Goal: Find specific page/section: Find specific page/section

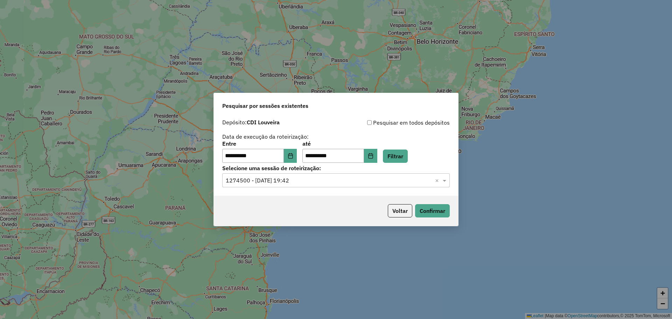
click at [403, 212] on button "Voltar" at bounding box center [400, 210] width 24 height 13
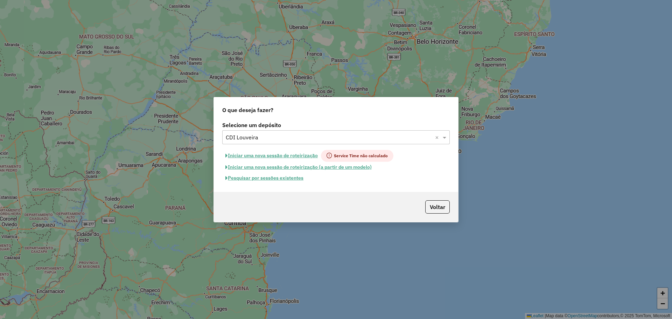
type input "*"
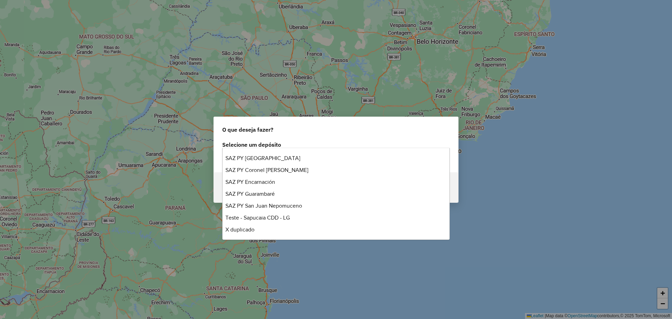
scroll to position [47, 0]
type input "***"
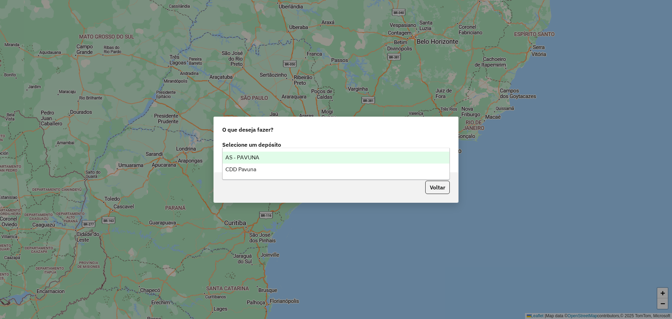
scroll to position [0, 0]
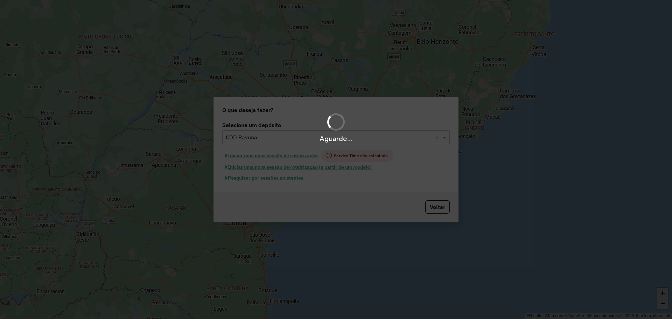
click at [290, 177] on div "Aguarde..." at bounding box center [336, 159] width 672 height 319
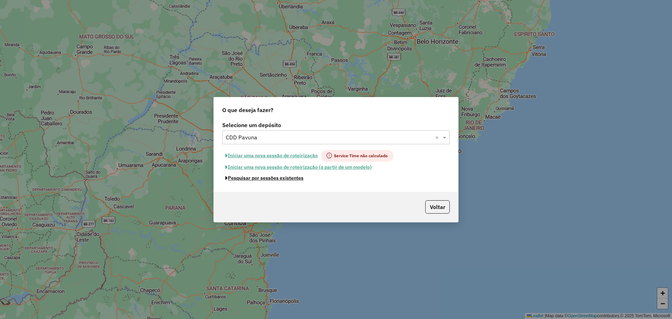
click at [290, 177] on button "Pesquisar por sessões existentes" at bounding box center [264, 177] width 84 height 11
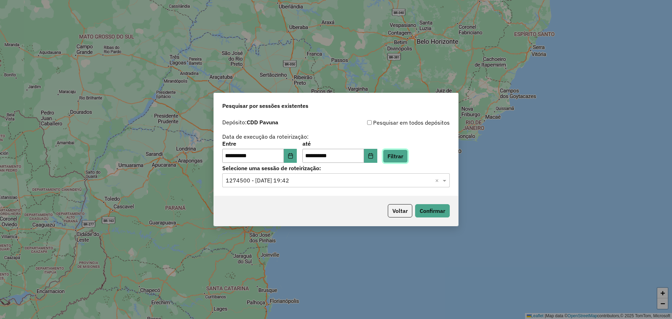
click at [405, 152] on button "Filtrar" at bounding box center [395, 155] width 25 height 13
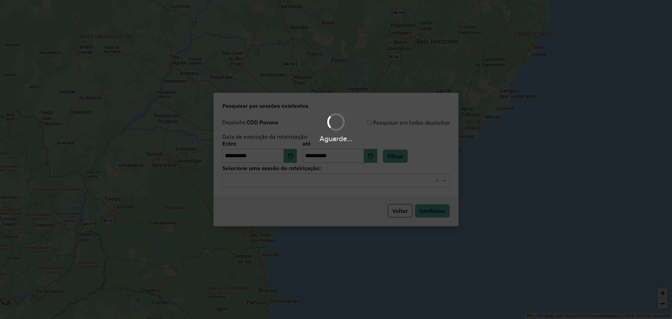
click at [323, 187] on div "Aguarde..." at bounding box center [336, 159] width 672 height 319
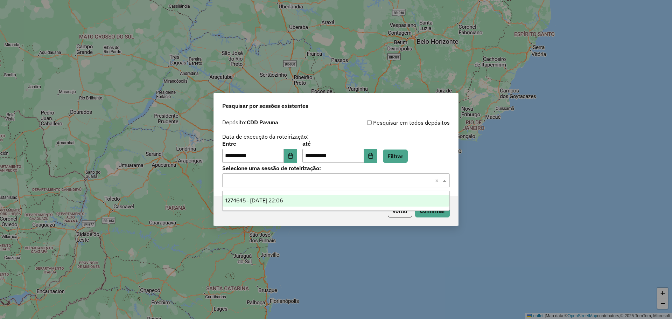
click at [305, 182] on input "text" at bounding box center [329, 180] width 206 height 8
click at [295, 204] on div "1274645 - 12/09/2025 22:06" at bounding box center [335, 200] width 227 height 12
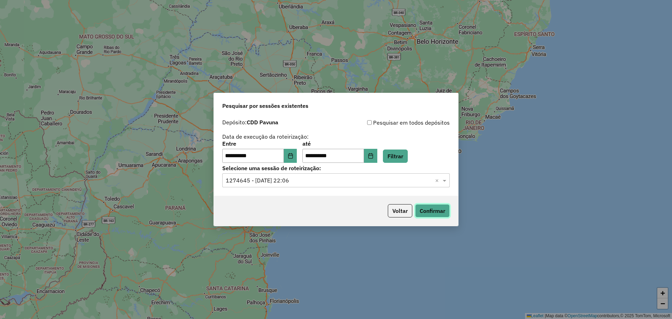
click at [437, 209] on button "Confirmar" at bounding box center [432, 210] width 35 height 13
click at [434, 211] on button "Confirmar" at bounding box center [432, 210] width 35 height 13
click at [399, 213] on button "Voltar" at bounding box center [400, 210] width 24 height 13
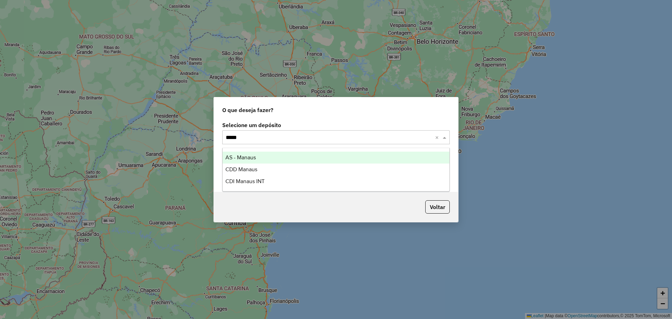
type input "******"
type input "****"
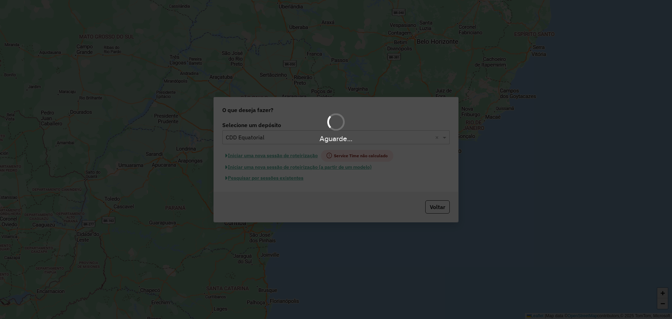
click at [297, 178] on div "Aguarde..." at bounding box center [336, 159] width 672 height 319
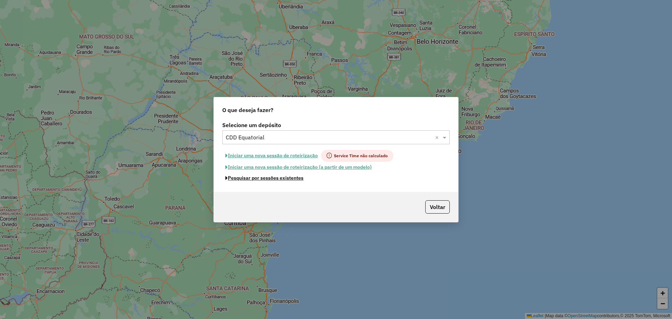
click at [297, 178] on button "Pesquisar por sessões existentes" at bounding box center [264, 177] width 84 height 11
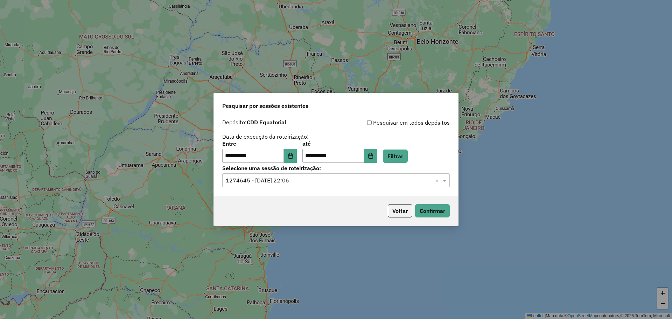
click at [349, 186] on div "Selecione uma sessão × 1274645 - 12/09/2025 22:06 ×" at bounding box center [335, 180] width 227 height 14
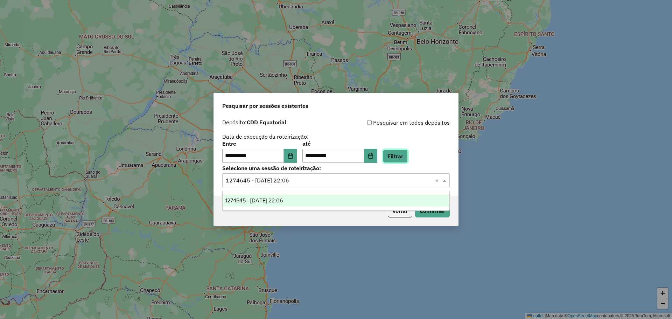
click at [402, 152] on button "Filtrar" at bounding box center [395, 155] width 25 height 13
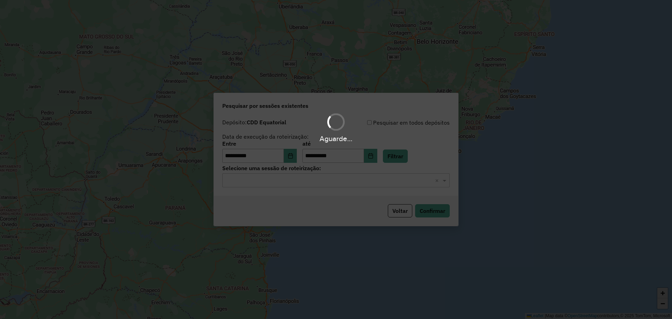
click at [331, 184] on div "Aguarde..." at bounding box center [336, 159] width 672 height 319
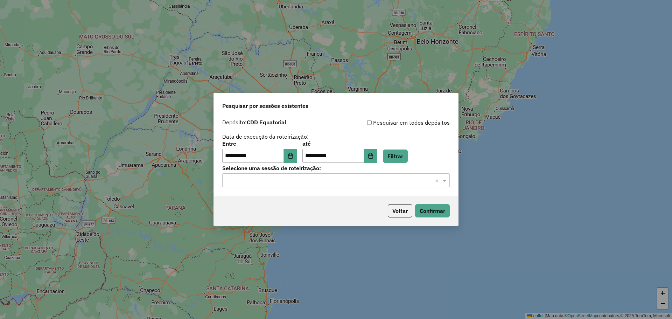
click at [319, 182] on input "text" at bounding box center [329, 180] width 206 height 8
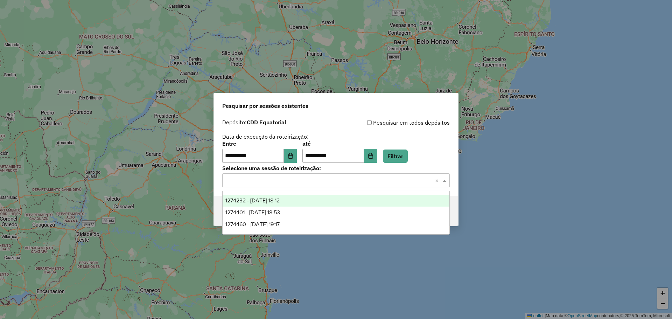
click at [308, 202] on div "1274232 - 12/09/2025 18:12" at bounding box center [335, 200] width 227 height 12
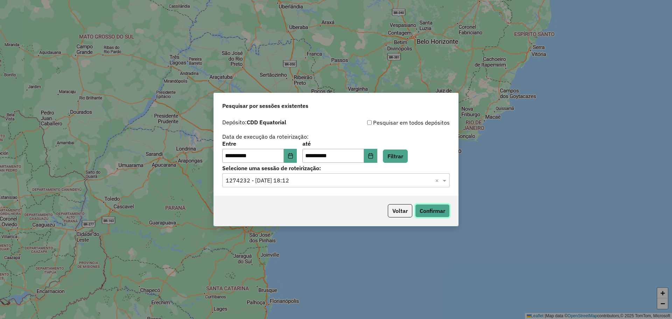
click at [445, 212] on button "Confirmar" at bounding box center [432, 210] width 35 height 13
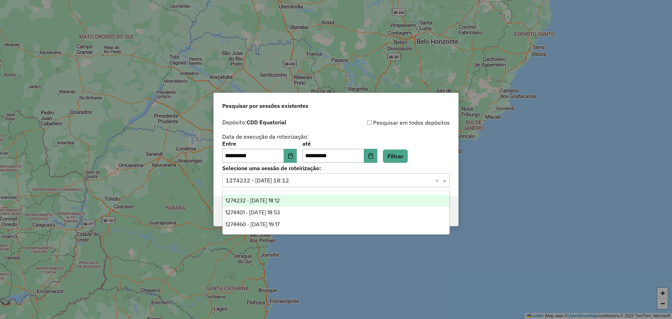
click at [386, 182] on input "text" at bounding box center [329, 180] width 206 height 8
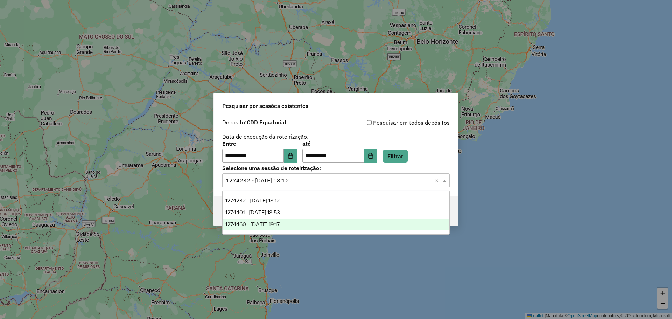
click at [358, 219] on div "1274460 - 12/09/2025 19:17" at bounding box center [335, 224] width 227 height 12
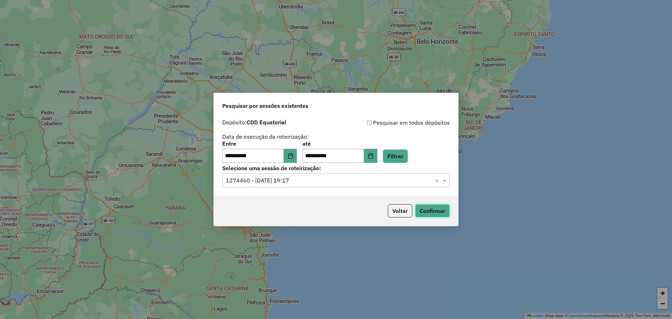
click at [427, 213] on button "Confirmar" at bounding box center [432, 210] width 35 height 13
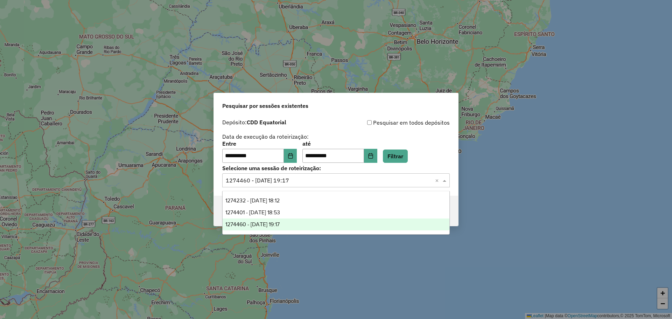
click at [376, 187] on div "Selecione uma sessão × 1274460 - 12/09/2025 19:17 ×" at bounding box center [335, 180] width 227 height 14
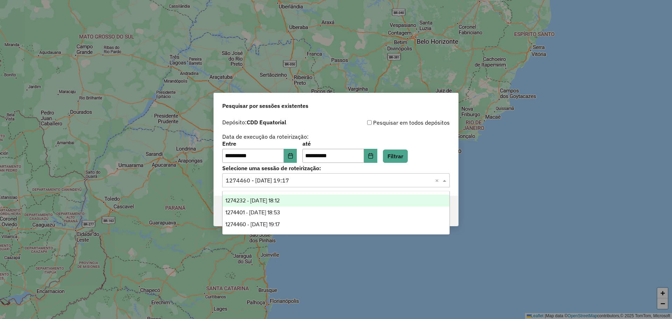
click at [334, 199] on div "1274232 - 12/09/2025 18:12" at bounding box center [335, 200] width 227 height 12
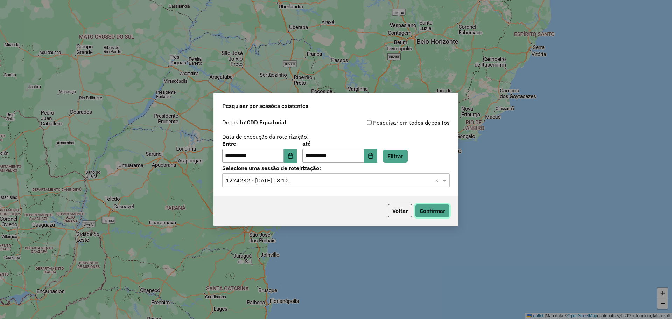
click at [428, 210] on button "Confirmar" at bounding box center [432, 210] width 35 height 13
click at [310, 184] on div "Selecione uma sessão × 1274232 - 12/09/2025 18:12 ×" at bounding box center [335, 180] width 227 height 14
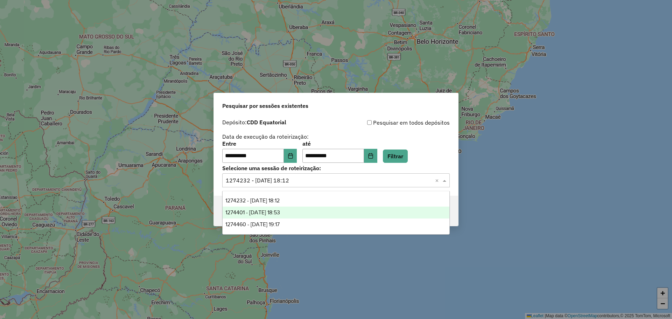
click at [305, 213] on div "1274401 - 12/09/2025 18:53" at bounding box center [335, 212] width 227 height 12
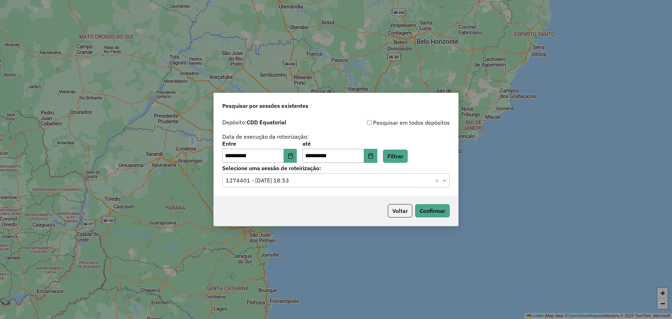
click at [335, 179] on input "text" at bounding box center [329, 180] width 206 height 8
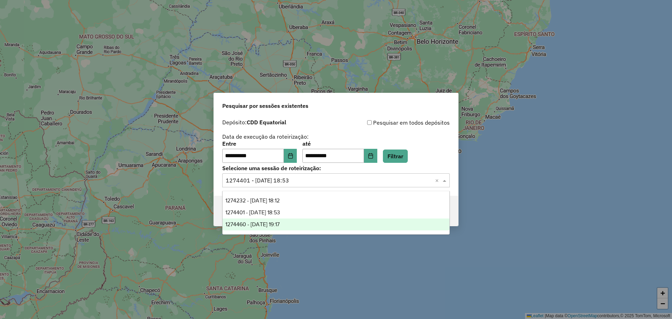
click at [336, 223] on div "1274460 - 12/09/2025 19:17" at bounding box center [335, 224] width 227 height 12
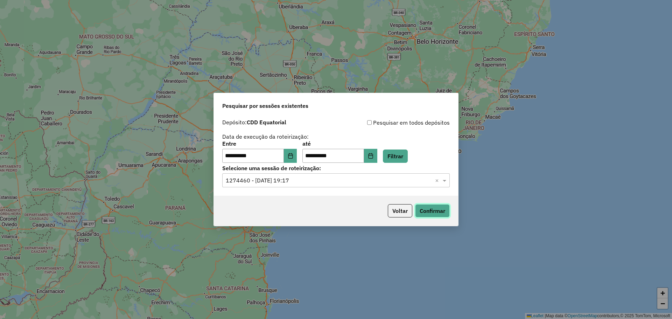
click at [433, 213] on button "Confirmar" at bounding box center [432, 210] width 35 height 13
click at [383, 178] on input "text" at bounding box center [329, 180] width 206 height 8
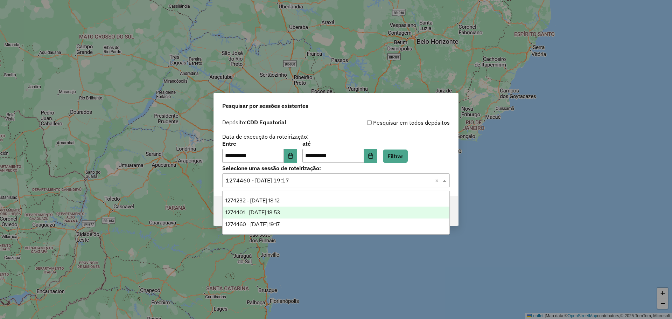
click at [341, 211] on div "1274401 - 12/09/2025 18:53" at bounding box center [335, 212] width 227 height 12
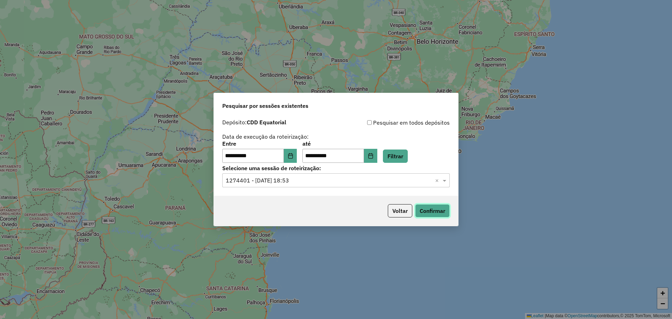
click at [429, 210] on button "Confirmar" at bounding box center [432, 210] width 35 height 13
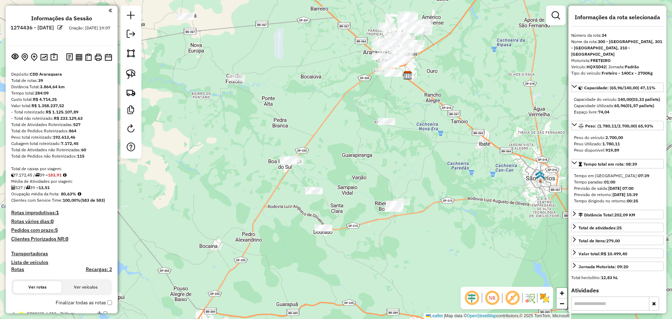
select select "**********"
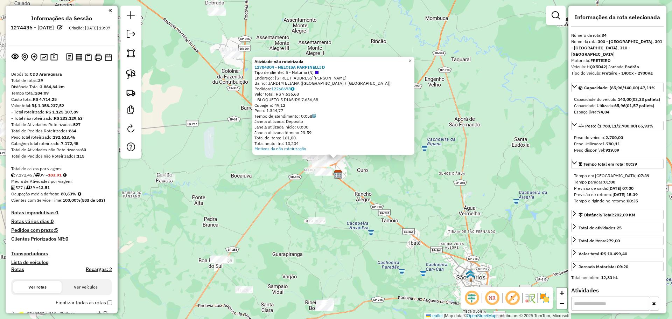
click at [84, 128] on div "Total de Pedidos Roteirizados: 864" at bounding box center [61, 131] width 101 height 6
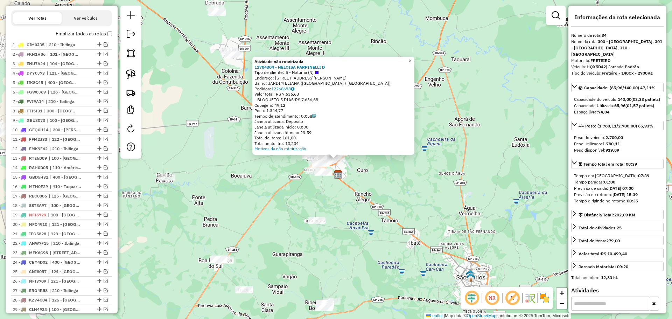
scroll to position [269, 0]
click at [73, 127] on span "| 200 - Gavião Peixoto, 201 - Tabatinga" at bounding box center [66, 129] width 32 height 6
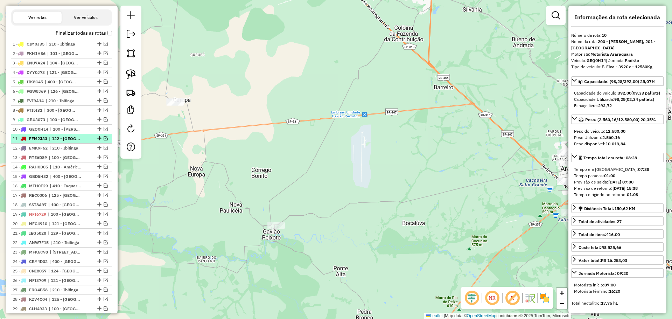
scroll to position [289, 0]
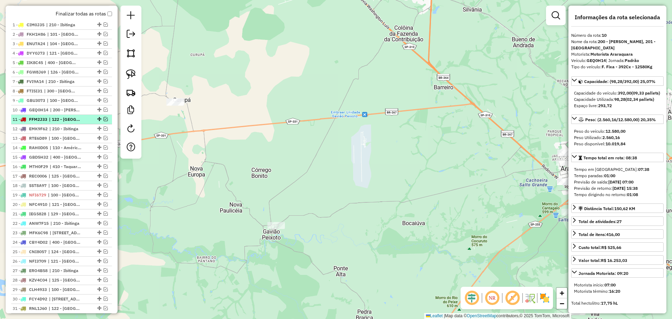
click at [69, 142] on li "13 - RTE6D89 | 100 - Araraquara, 101 - Araraquara, 102 - Araraquara, 103 - Arar…" at bounding box center [61, 138] width 101 height 9
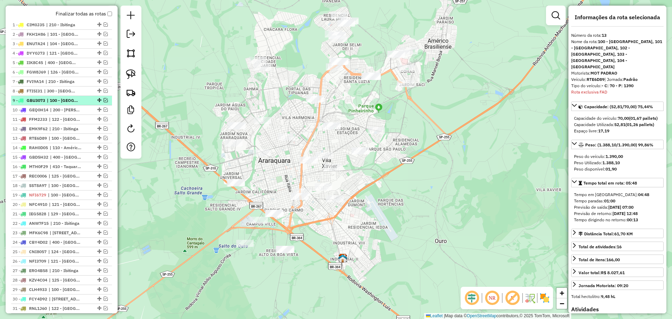
click at [64, 102] on span "| 100 - Araraquara" at bounding box center [63, 100] width 32 height 6
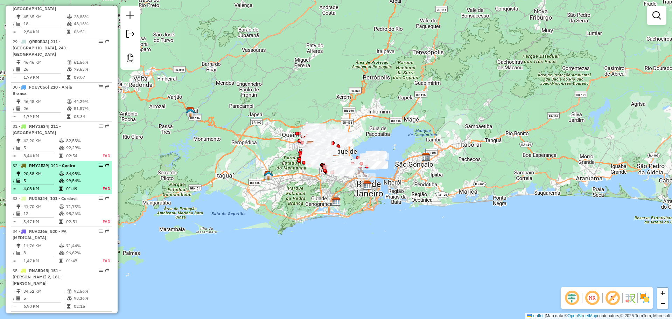
scroll to position [1427, 0]
click at [59, 163] on span "| 141 - Centro" at bounding box center [61, 165] width 27 height 5
select select "**********"
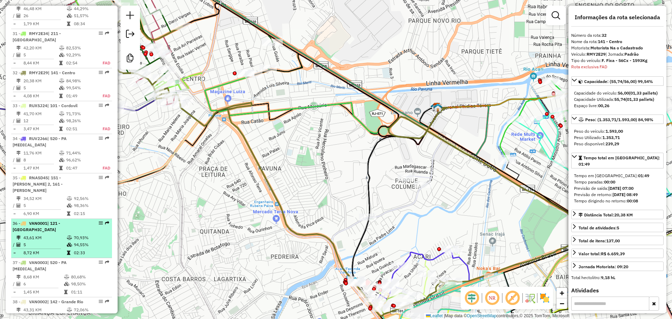
scroll to position [1522, 0]
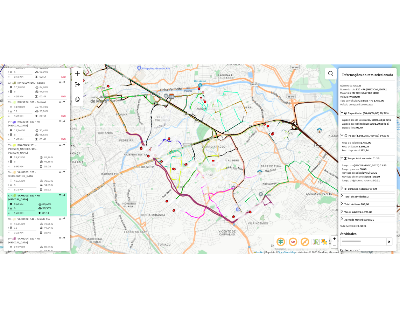
scroll to position [1562, 0]
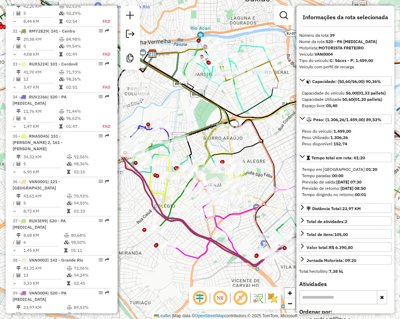
drag, startPoint x: 34, startPoint y: 192, endPoint x: 34, endPoint y: 225, distance: 32.2
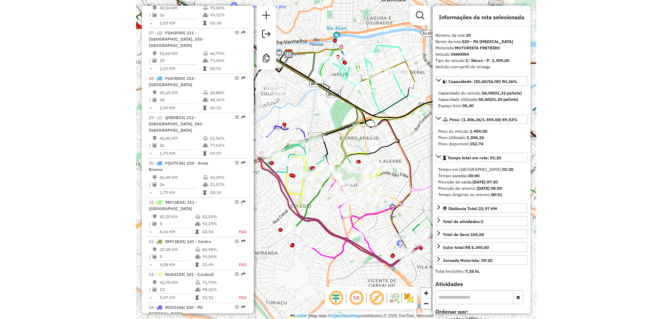
scroll to position [1351, 0]
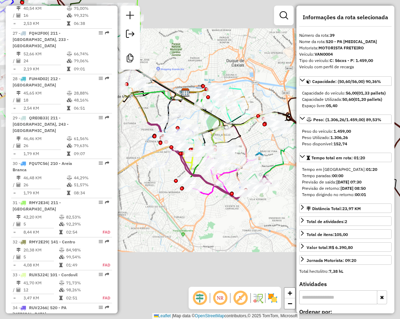
click at [241, 296] on em at bounding box center [240, 297] width 17 height 17
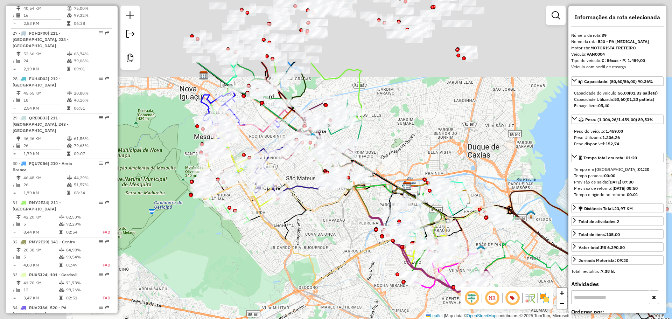
drag, startPoint x: 310, startPoint y: 67, endPoint x: 438, endPoint y: 194, distance: 179.8
click at [438, 194] on div "Janela de atendimento Grade de atendimento Capacidade Transportadoras Veículos …" at bounding box center [336, 159] width 672 height 319
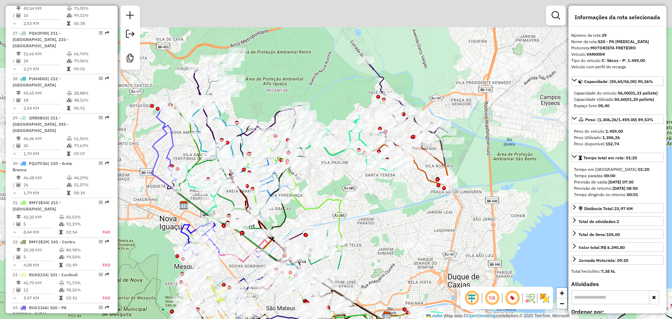
drag, startPoint x: 426, startPoint y: 112, endPoint x: 364, endPoint y: 209, distance: 115.0
click at [364, 209] on div "Janela de atendimento Grade de atendimento Capacidade Transportadoras Veículos …" at bounding box center [336, 159] width 672 height 319
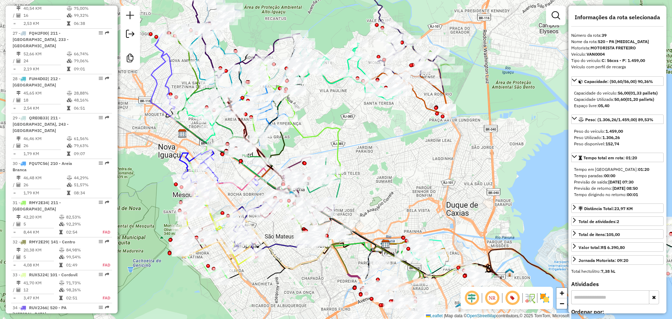
drag, startPoint x: 364, startPoint y: 209, endPoint x: 373, endPoint y: 84, distance: 124.8
click at [373, 84] on div "Janela de atendimento Grade de atendimento Capacidade Transportadoras Veículos …" at bounding box center [336, 159] width 672 height 319
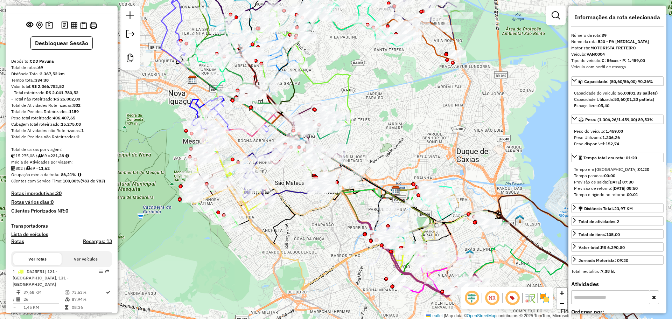
scroll to position [0, 0]
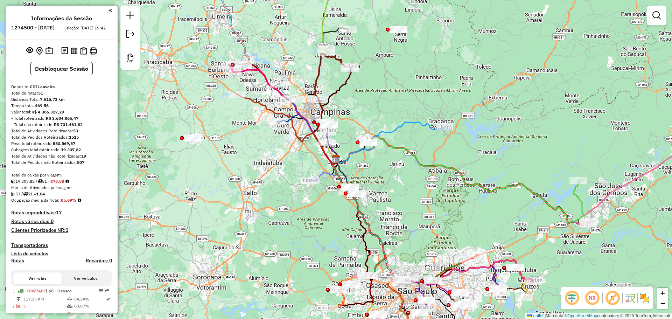
scroll to position [245, 0]
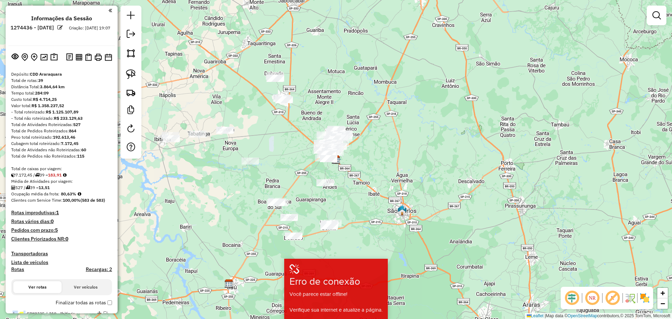
scroll to position [583, 0]
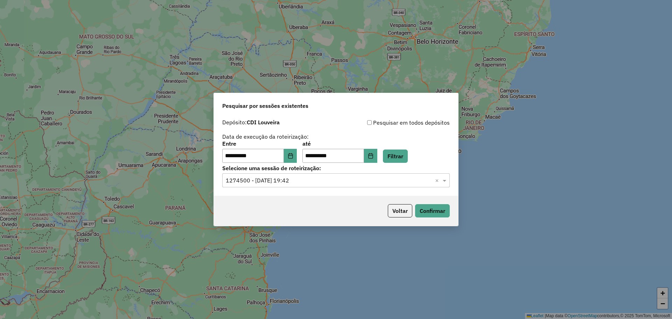
click at [317, 182] on input "text" at bounding box center [329, 180] width 206 height 8
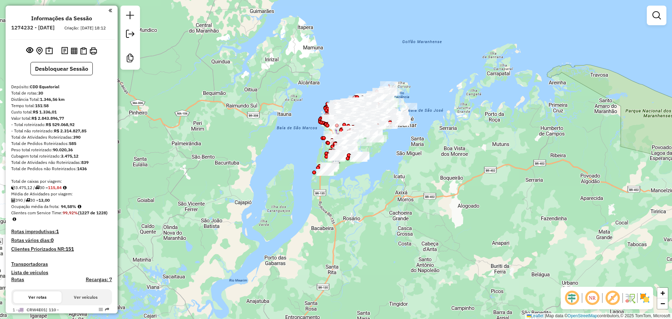
click at [616, 301] on em at bounding box center [612, 297] width 17 height 17
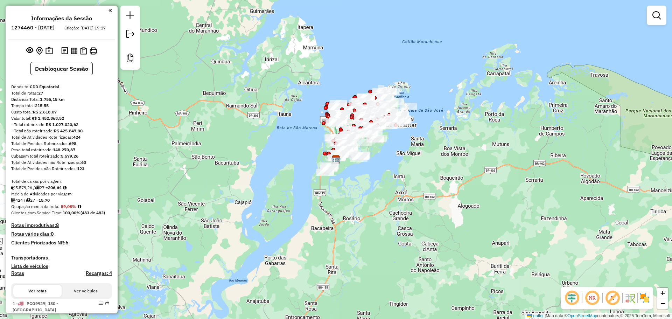
click at [613, 301] on em at bounding box center [612, 297] width 17 height 17
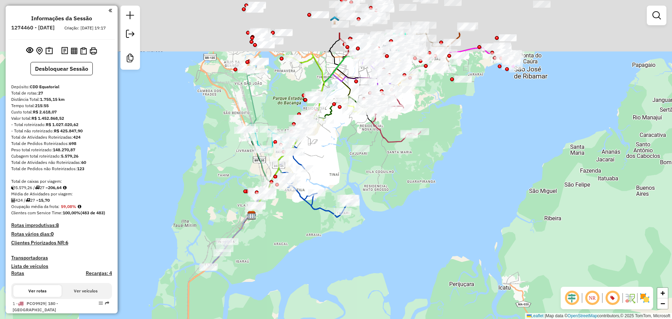
drag, startPoint x: 389, startPoint y: 107, endPoint x: 350, endPoint y: 214, distance: 113.3
click at [350, 214] on div "Janela de atendimento Grade de atendimento Capacidade Transportadoras Veículos …" at bounding box center [336, 159] width 672 height 319
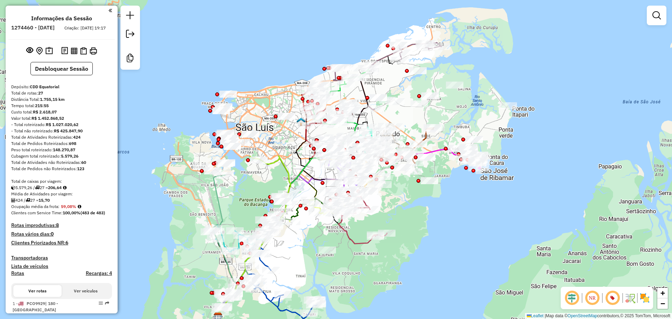
drag, startPoint x: 435, startPoint y: 146, endPoint x: 416, endPoint y: 206, distance: 62.8
click at [416, 206] on div "Janela de atendimento Grade de atendimento Capacidade Transportadoras Veículos …" at bounding box center [336, 159] width 672 height 319
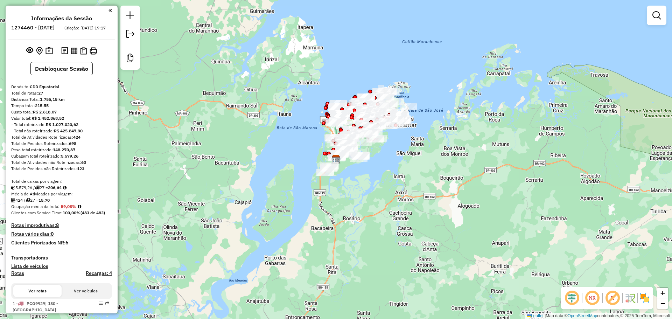
click at [611, 301] on em at bounding box center [612, 297] width 17 height 17
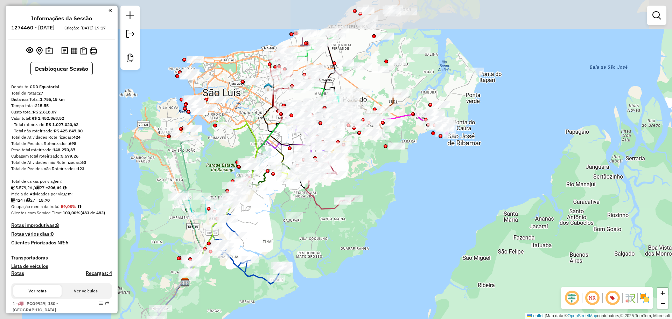
drag, startPoint x: 261, startPoint y: 102, endPoint x: 349, endPoint y: 164, distance: 106.9
click at [349, 164] on div "Janela de atendimento Grade de atendimento Capacidade Transportadoras Veículos …" at bounding box center [336, 159] width 672 height 319
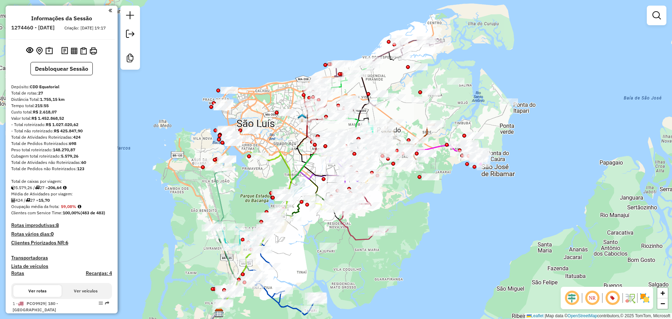
drag, startPoint x: 241, startPoint y: 119, endPoint x: 282, endPoint y: 129, distance: 42.9
click at [282, 129] on div "Janela de atendimento Grade de atendimento Capacidade Transportadoras Veículos …" at bounding box center [336, 159] width 672 height 319
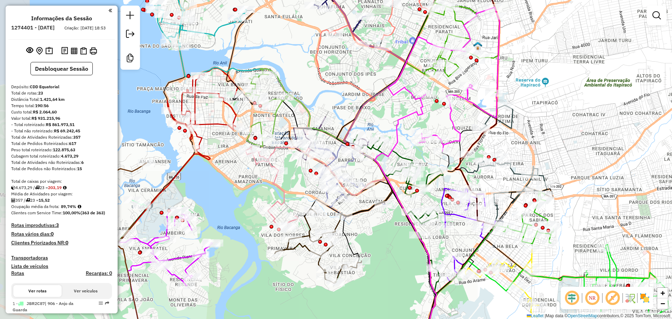
drag, startPoint x: 281, startPoint y: 213, endPoint x: 384, endPoint y: 232, distance: 104.3
click at [384, 232] on div "Janela de atendimento Grade de atendimento Capacidade Transportadoras Veículos …" at bounding box center [336, 159] width 672 height 319
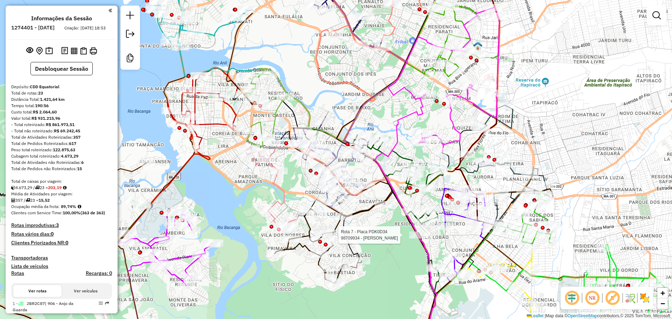
click at [615, 295] on em at bounding box center [612, 297] width 17 height 17
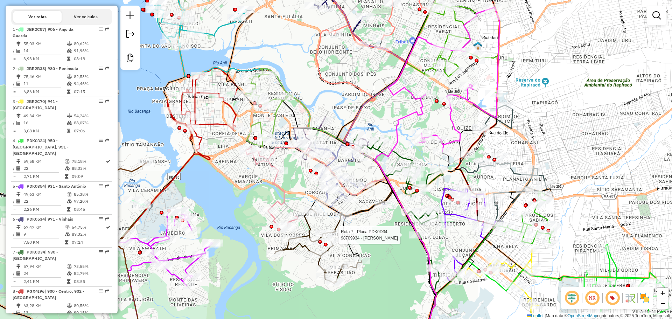
scroll to position [277, 0]
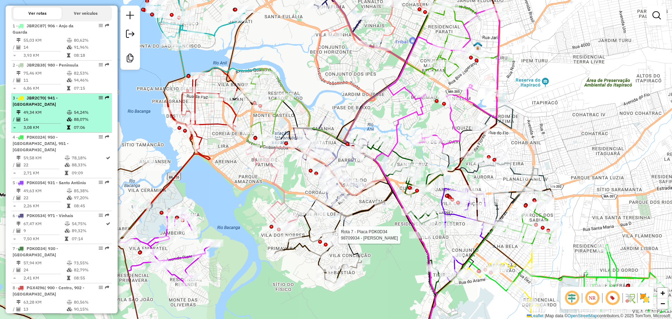
click at [64, 107] on div "3 - JBR2C70 | 941 - São Cristovão" at bounding box center [50, 101] width 74 height 13
select select "**********"
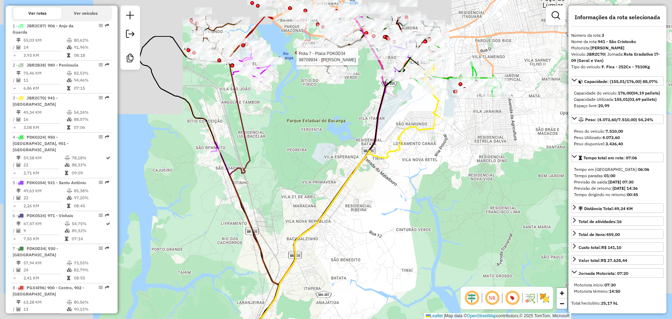
drag, startPoint x: 446, startPoint y: 31, endPoint x: 449, endPoint y: 78, distance: 46.3
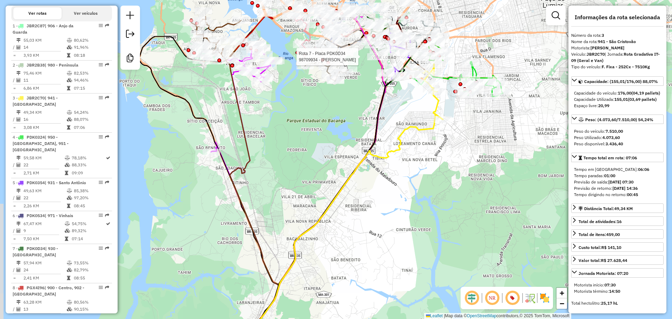
click at [449, 78] on icon at bounding box center [349, 210] width 221 height 282
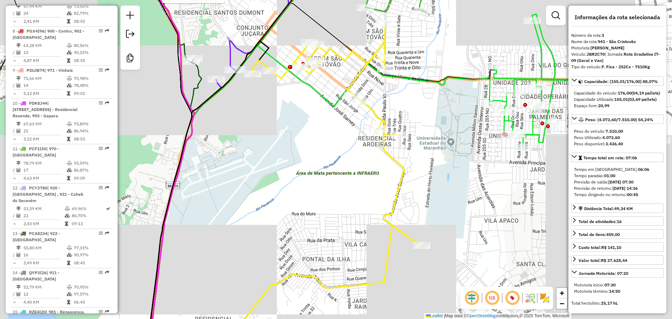
scroll to position [485, 0]
